Goal: Task Accomplishment & Management: Manage account settings

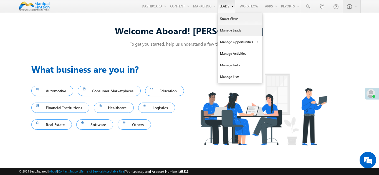
click at [225, 36] on link "Manage Leads" at bounding box center [240, 31] width 44 height 12
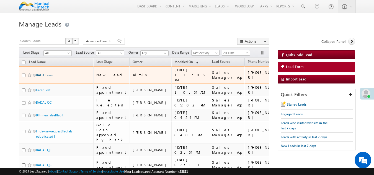
click at [48, 77] on link "BADAL ssss" at bounding box center [44, 75] width 17 height 4
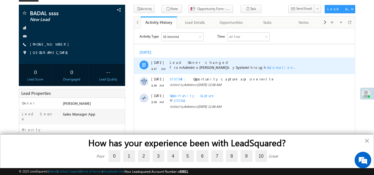
scroll to position [34, 0]
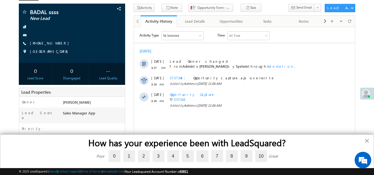
click at [367, 140] on button "×" at bounding box center [367, 141] width 5 height 9
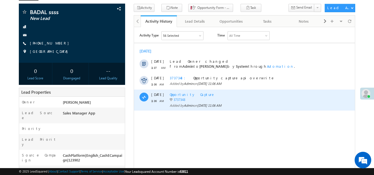
scroll to position [0, 0]
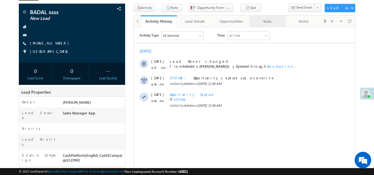
click at [259, 21] on div "Tasks" at bounding box center [267, 21] width 27 height 7
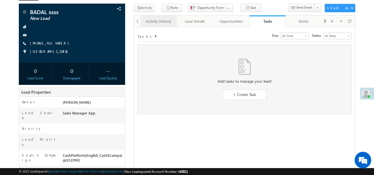
click at [157, 23] on div "Activity History" at bounding box center [158, 21] width 27 height 7
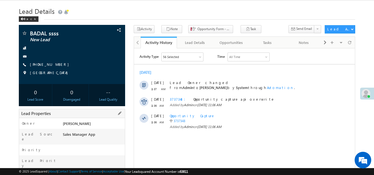
scroll to position [12, 0]
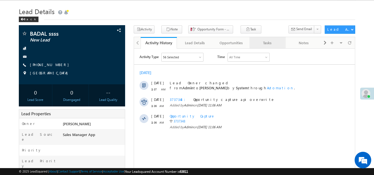
click at [273, 42] on div "Tasks" at bounding box center [267, 43] width 27 height 7
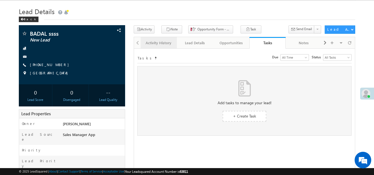
click at [151, 41] on div "Activity History" at bounding box center [158, 43] width 27 height 7
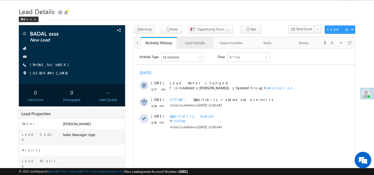
click at [192, 45] on div "Lead Details" at bounding box center [195, 43] width 27 height 7
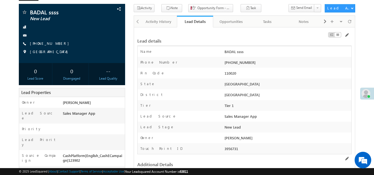
scroll to position [0, 0]
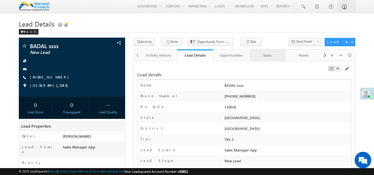
click at [270, 54] on div "Tasks" at bounding box center [267, 55] width 27 height 7
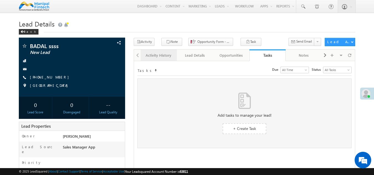
click at [155, 56] on div "Activity History" at bounding box center [158, 55] width 27 height 7
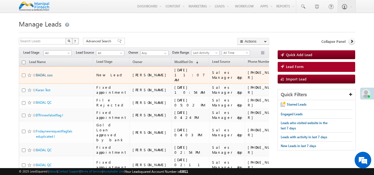
click at [49, 75] on link "BADAL ssss" at bounding box center [44, 75] width 17 height 4
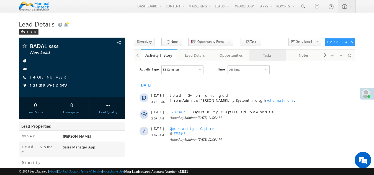
click at [270, 58] on div "Tasks" at bounding box center [267, 55] width 27 height 7
